Goal: Task Accomplishment & Management: Use online tool/utility

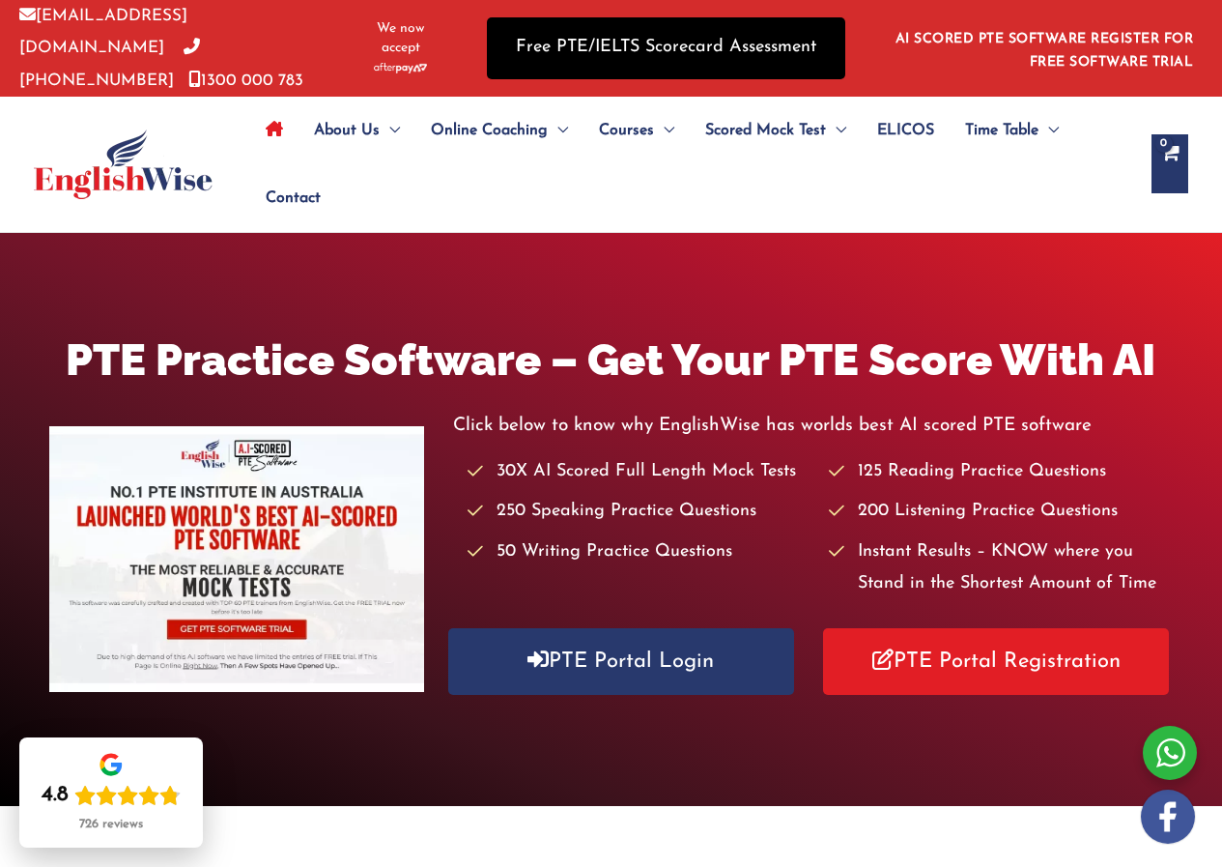
click at [564, 36] on link "Free PTE/IELTS Scorecard Assessment" at bounding box center [666, 47] width 359 height 61
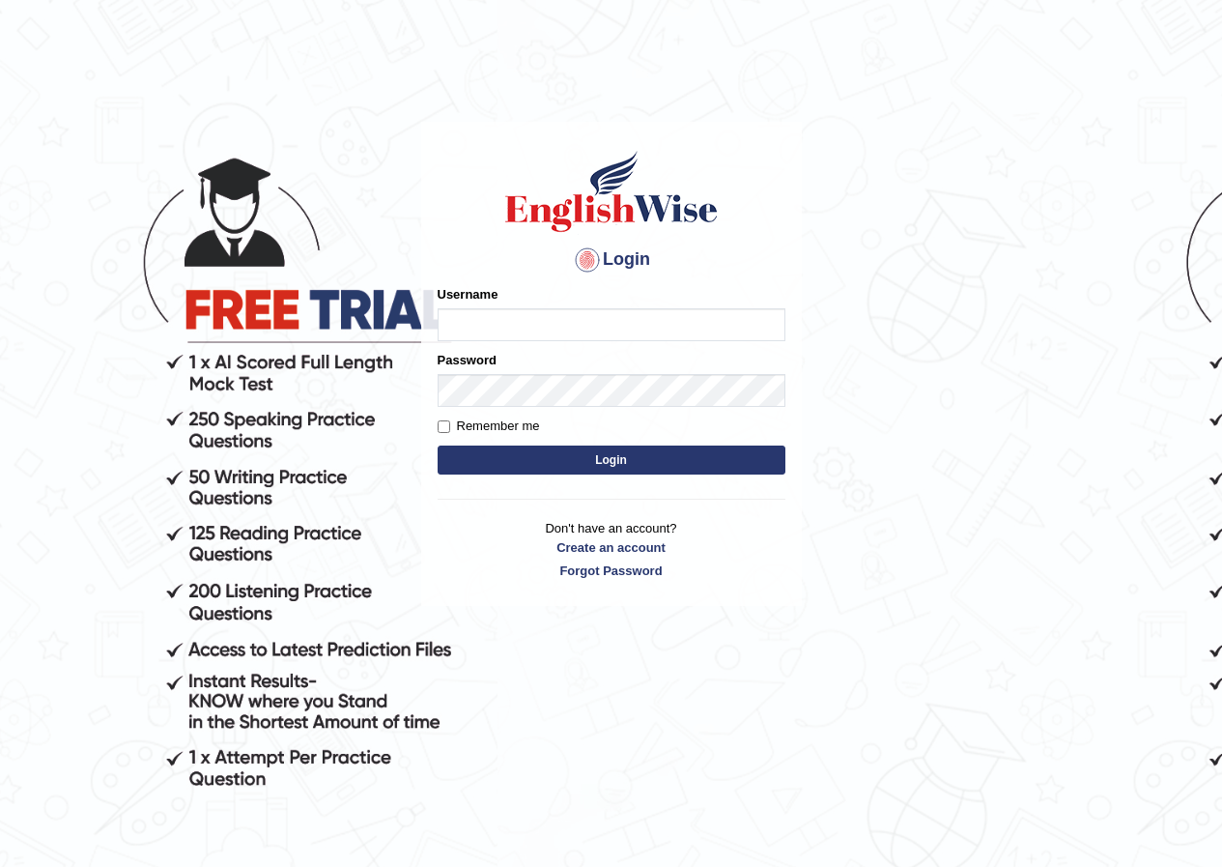
click at [460, 324] on input "Username" at bounding box center [612, 324] width 348 height 33
type input "sitak"
click at [614, 453] on button "Login" at bounding box center [612, 459] width 348 height 29
click at [460, 327] on input "Username" at bounding box center [612, 324] width 348 height 33
type input "sitak"
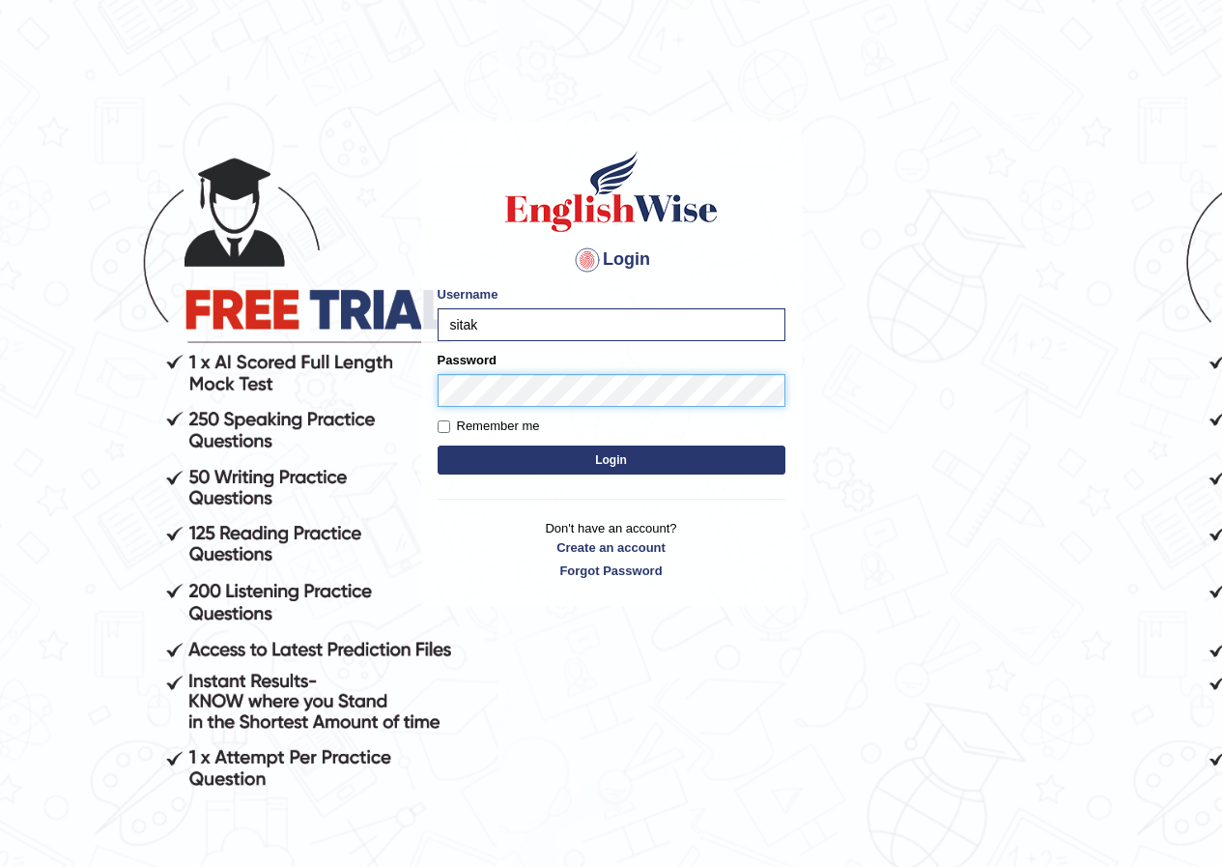
click at [438, 445] on button "Login" at bounding box center [612, 459] width 348 height 29
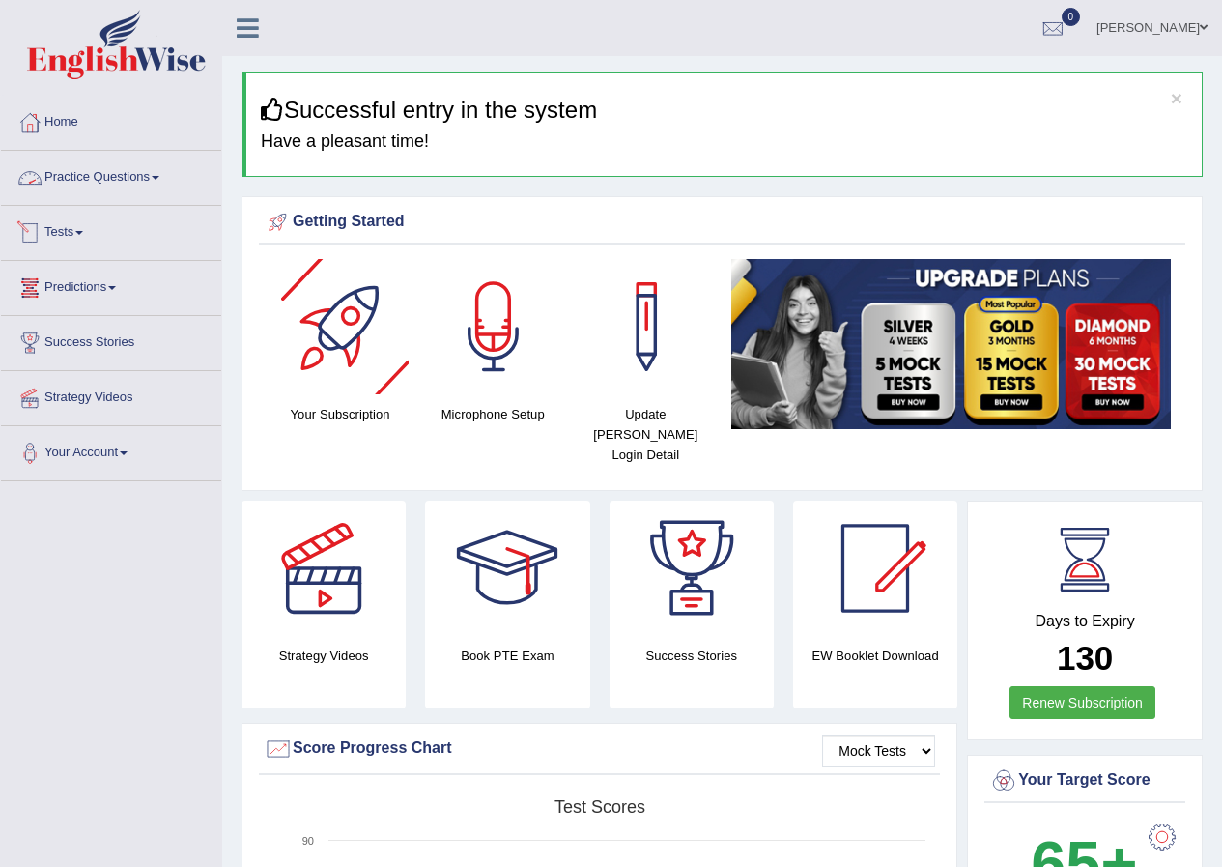
click at [163, 181] on link "Practice Questions" at bounding box center [111, 175] width 220 height 48
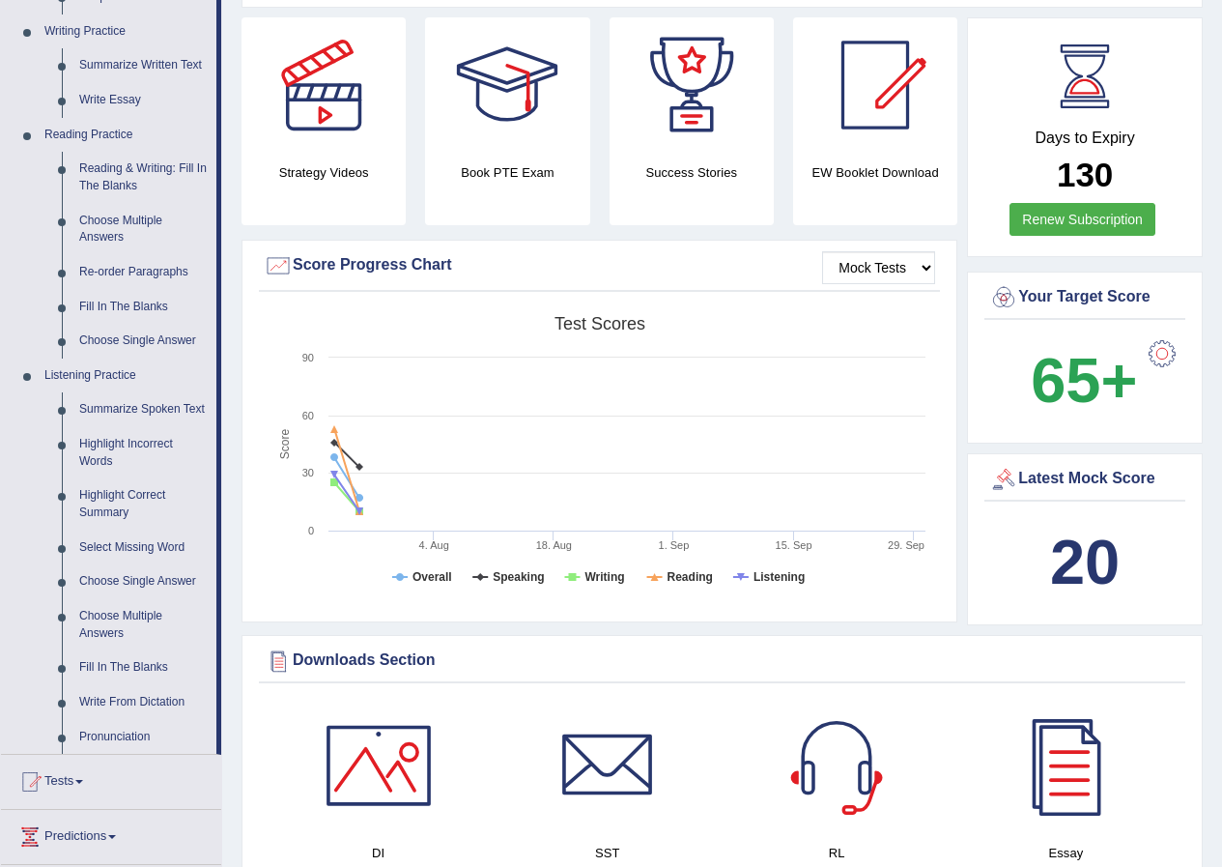
scroll to position [773, 0]
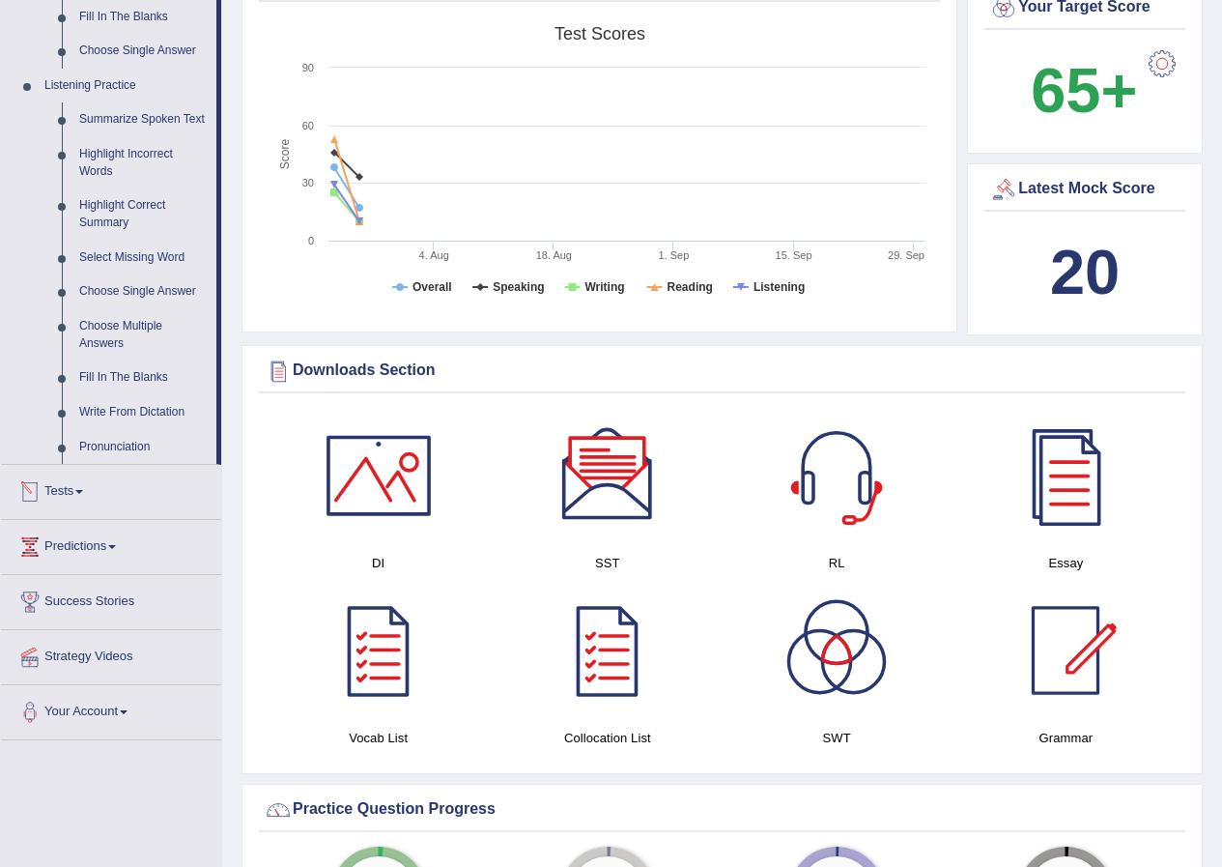
click at [75, 491] on link "Tests" at bounding box center [111, 489] width 220 height 48
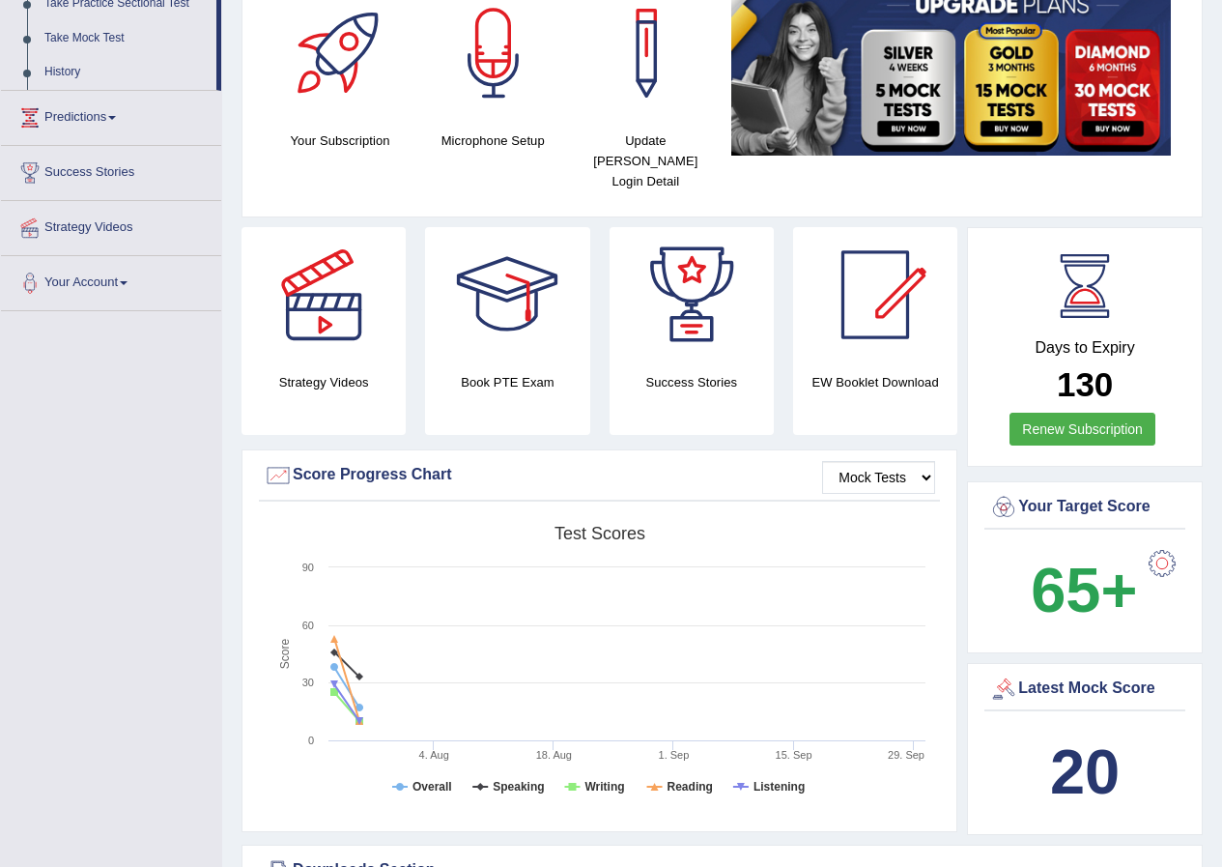
scroll to position [177, 0]
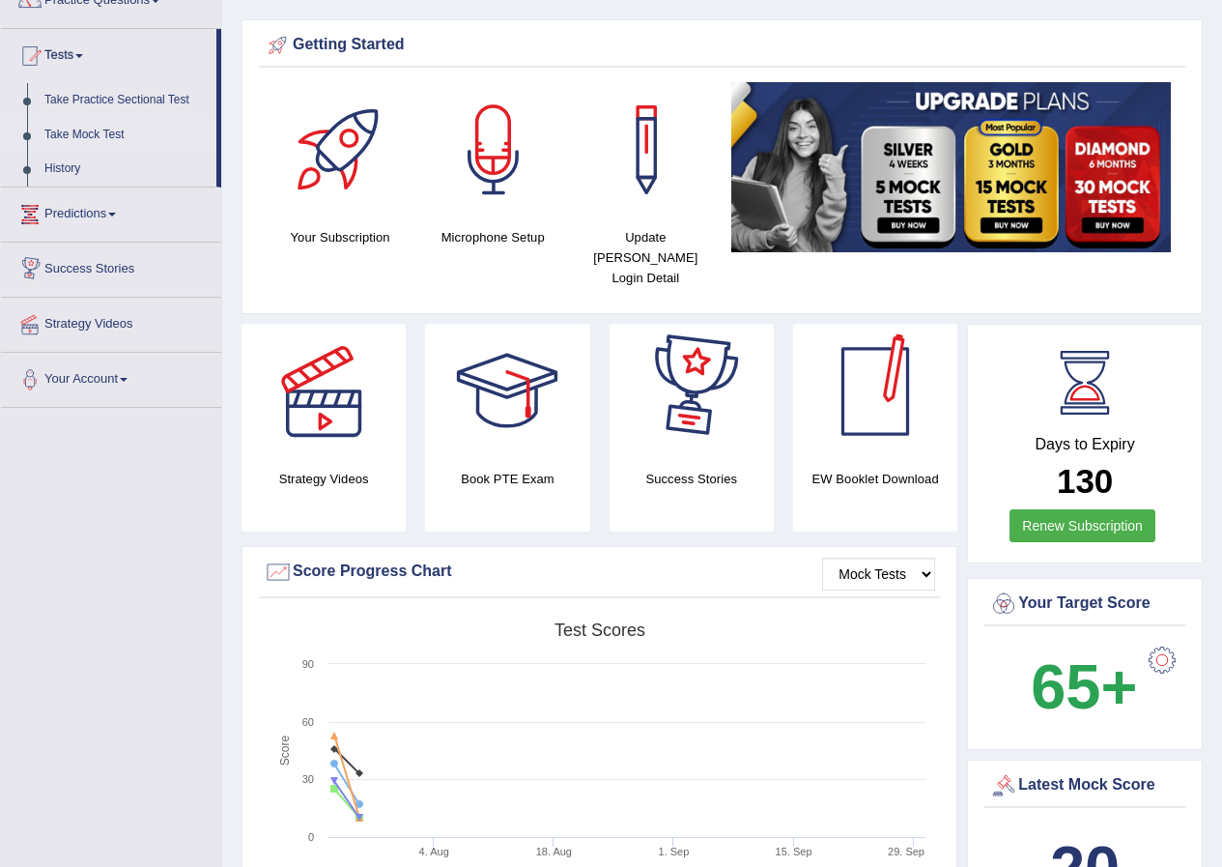
click at [94, 133] on link "Take Mock Test" at bounding box center [126, 135] width 181 height 35
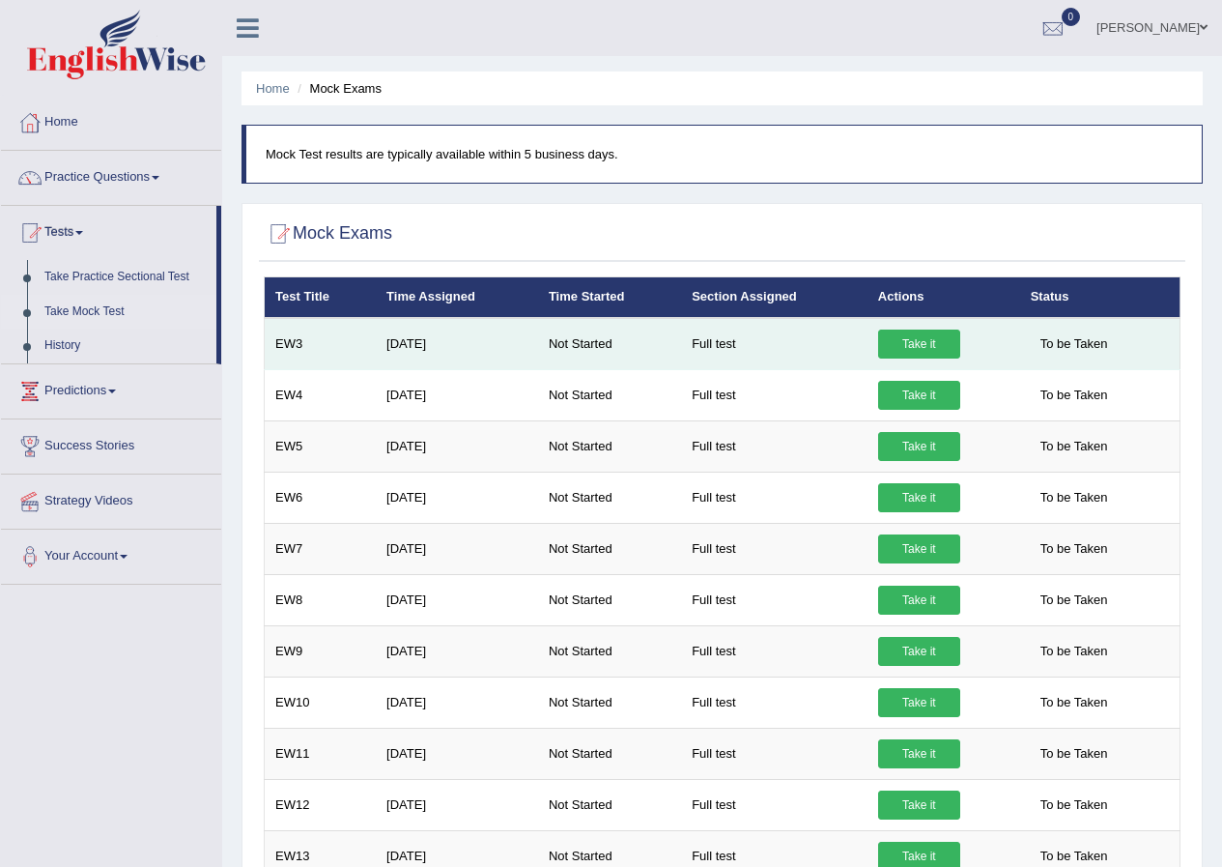
click at [907, 343] on link "Take it" at bounding box center [919, 344] width 82 height 29
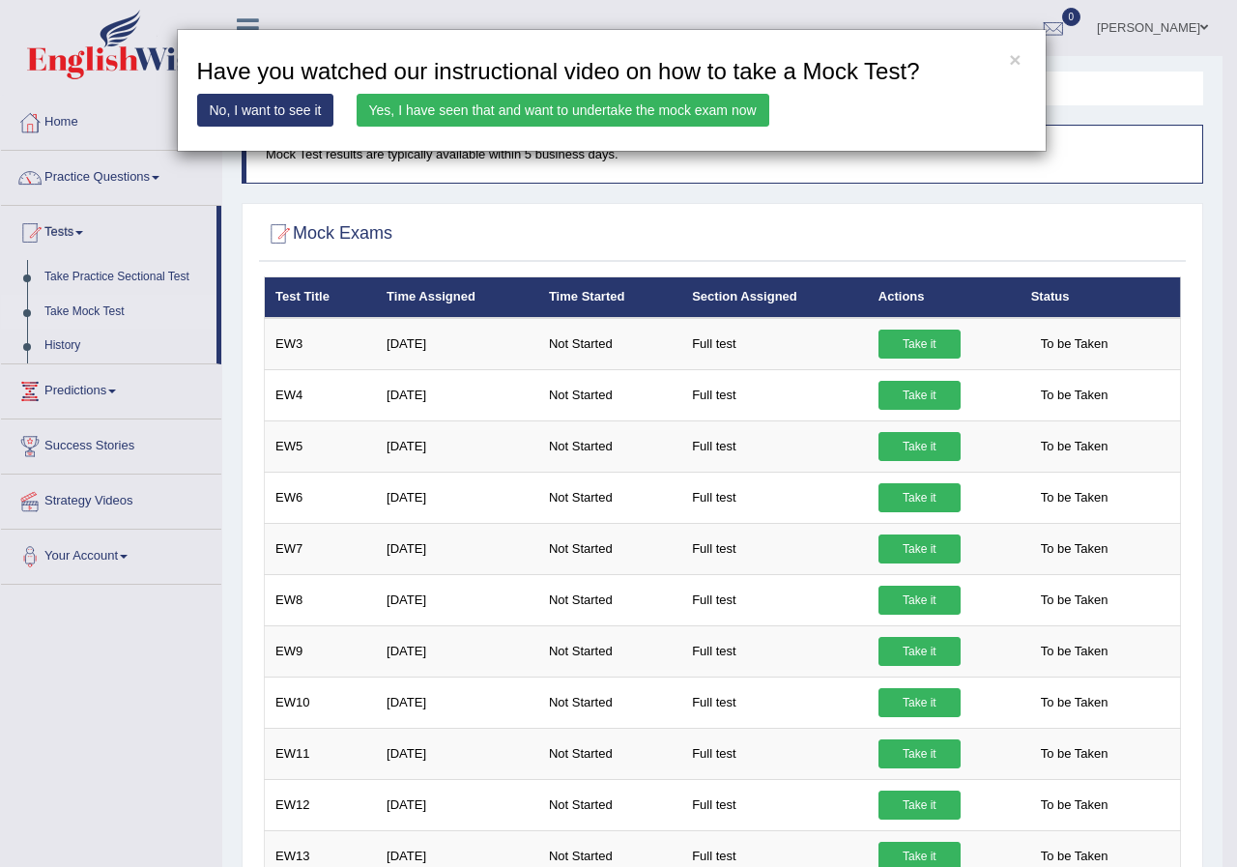
click at [520, 112] on link "Yes, I have seen that and want to undertake the mock exam now" at bounding box center [563, 110] width 413 height 33
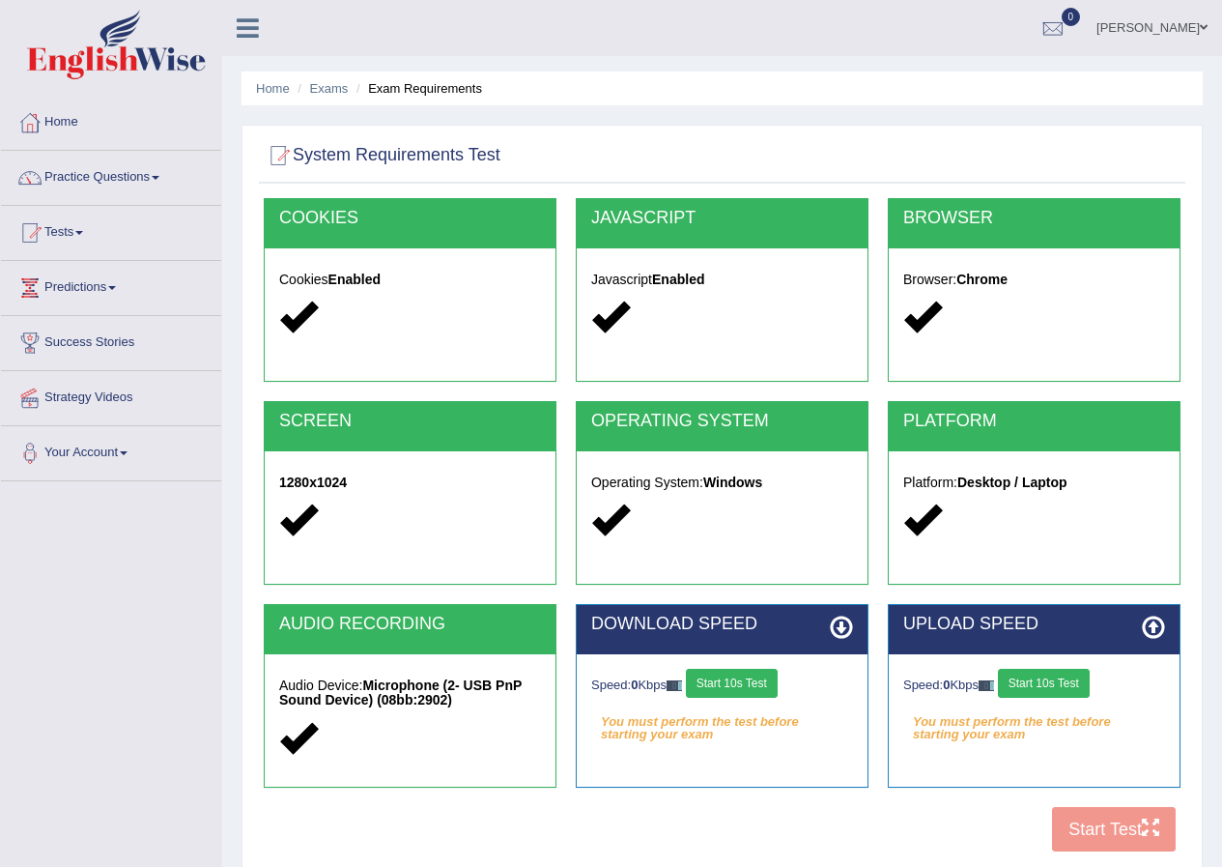
click at [1086, 827] on div "COOKIES Cookies Enabled JAVASCRIPT Javascript Enabled BROWSER Browser: Chrome S…" at bounding box center [722, 530] width 927 height 664
click at [728, 682] on button "Start 10s Test" at bounding box center [732, 683] width 92 height 29
click at [1043, 684] on div "Speed: 0 Kbps Start 10s Test" at bounding box center [1035, 686] width 262 height 34
click at [1090, 838] on div "COOKIES Cookies Enabled JAVASCRIPT Javascript Enabled BROWSER Browser: Chrome S…" at bounding box center [722, 530] width 927 height 664
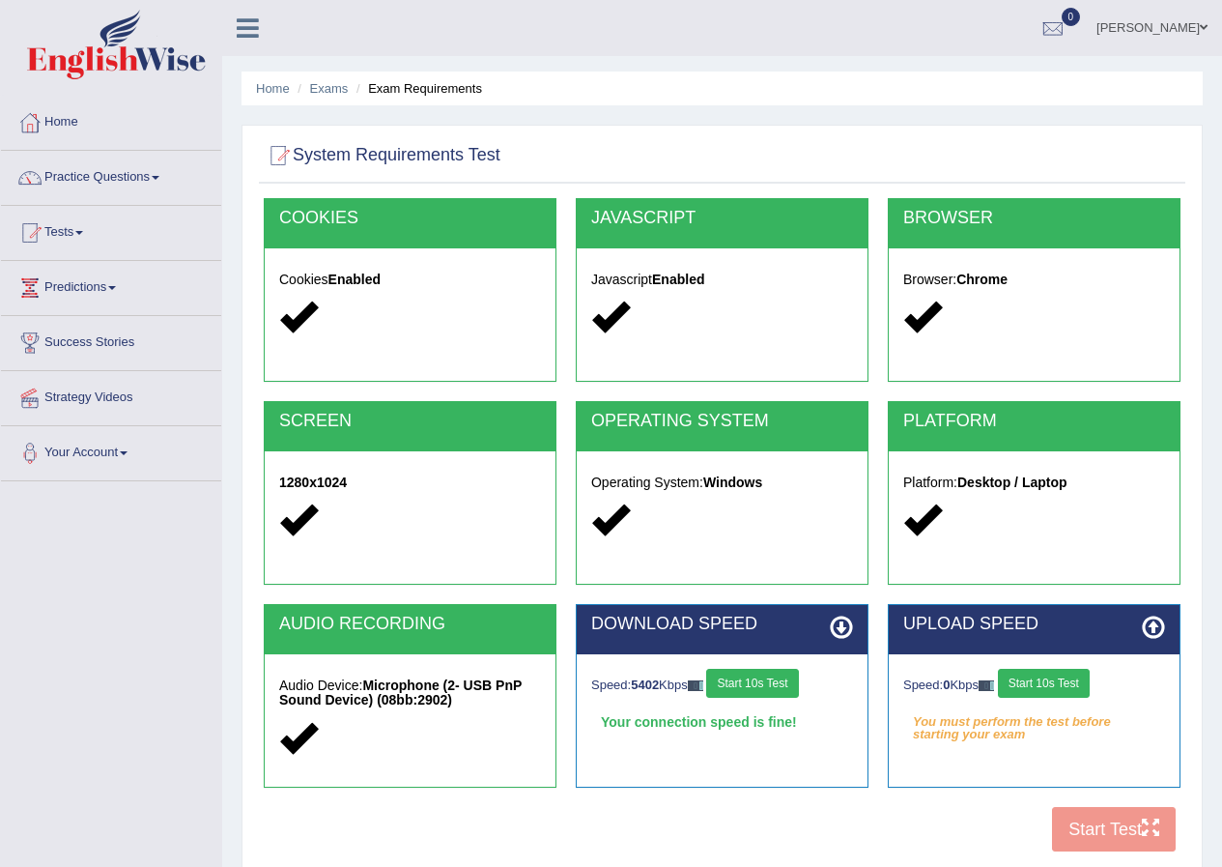
click at [1036, 689] on button "Start 10s Test" at bounding box center [1044, 683] width 92 height 29
click at [1093, 834] on div "COOKIES Cookies Enabled JAVASCRIPT Javascript Enabled BROWSER Browser: Chrome S…" at bounding box center [722, 530] width 927 height 664
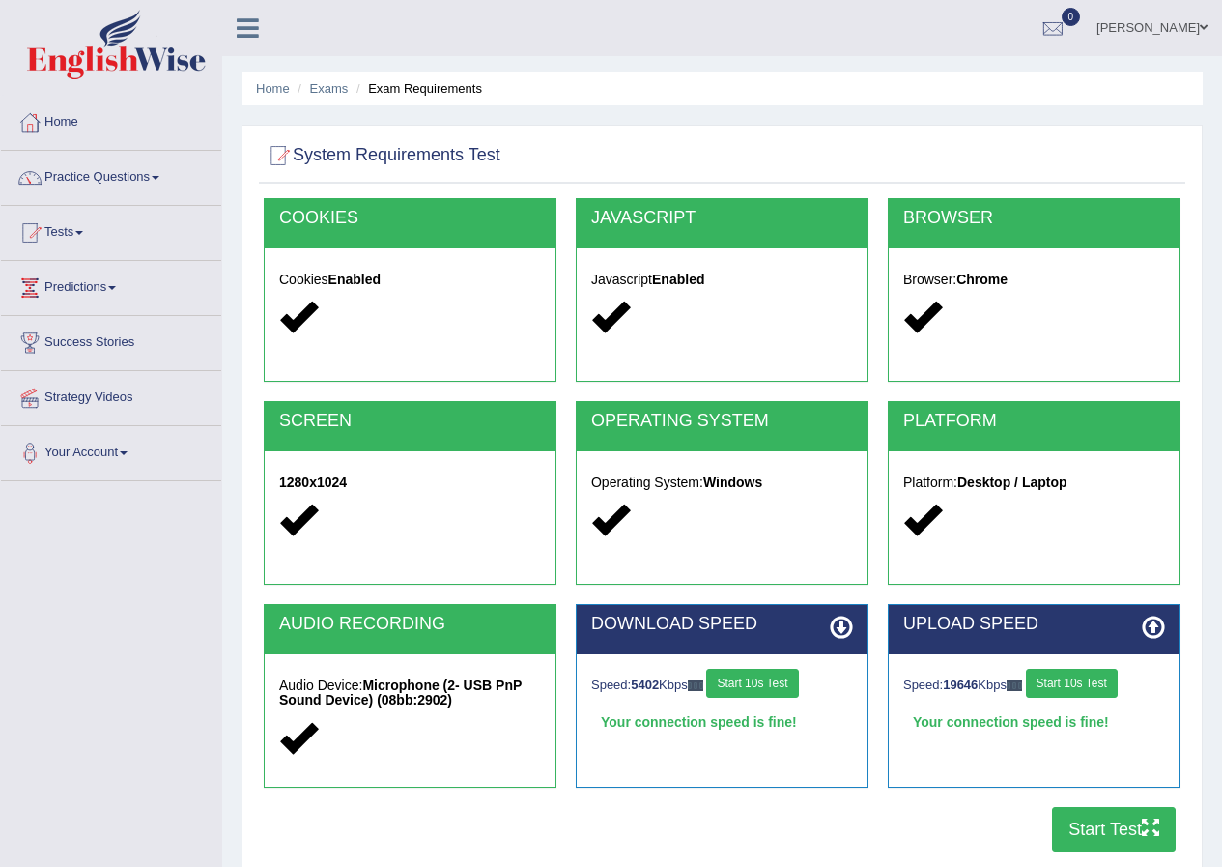
click at [1093, 834] on button "Start Test" at bounding box center [1114, 829] width 124 height 44
